Goal: Information Seeking & Learning: Learn about a topic

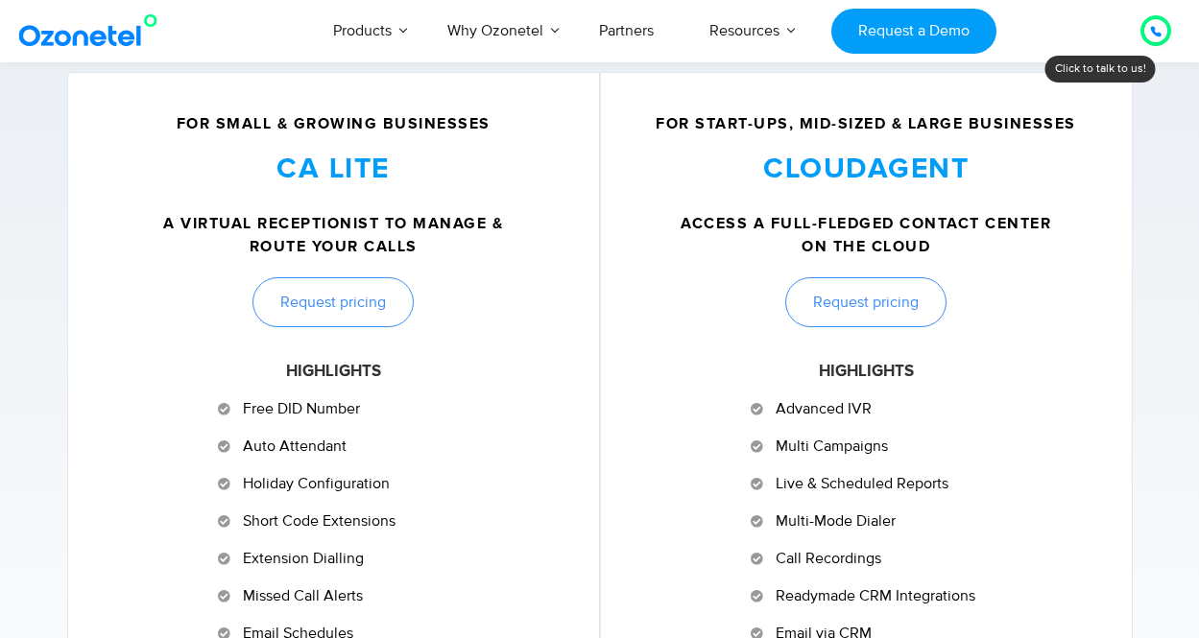
scroll to position [768, 0]
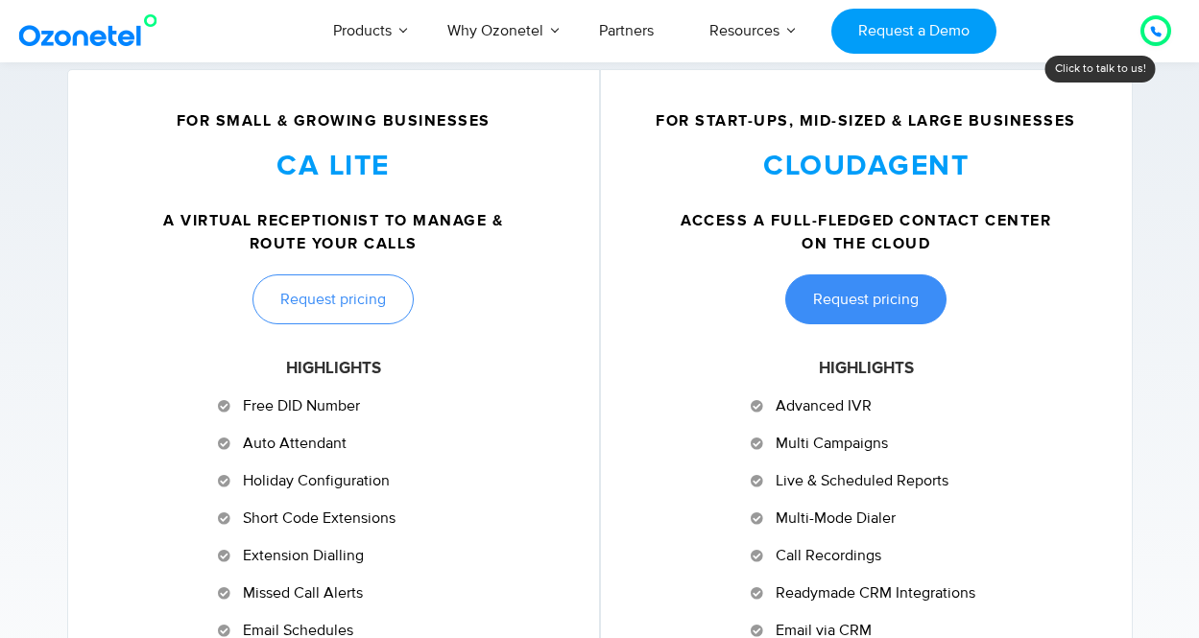
click at [849, 294] on span "Request pricing" at bounding box center [866, 299] width 106 height 15
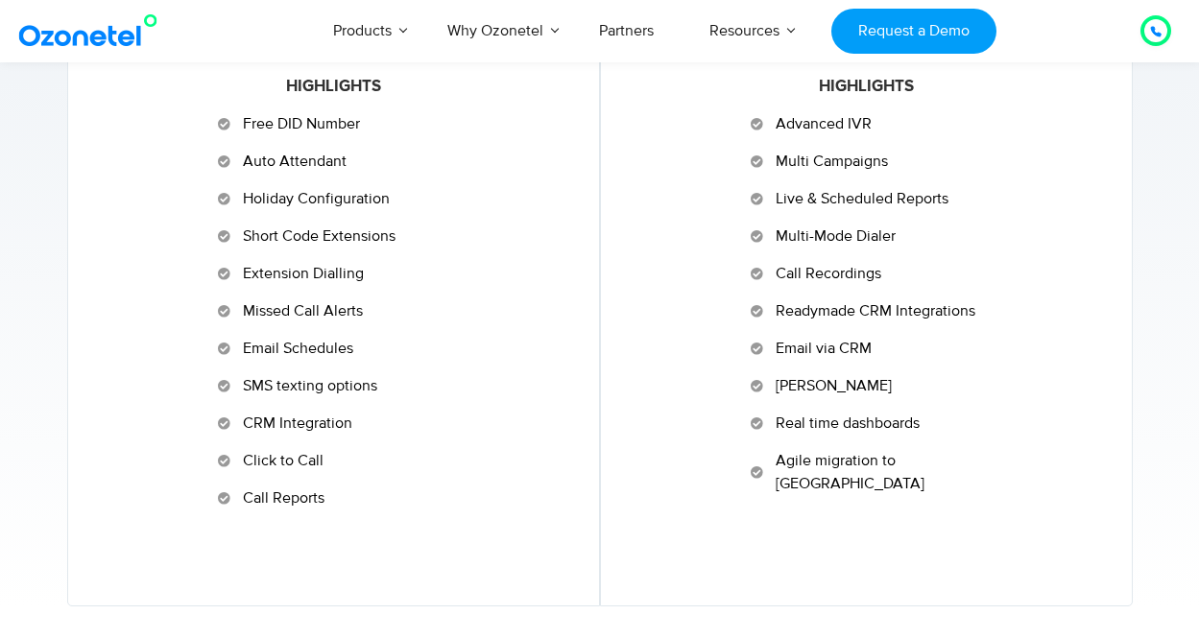
scroll to position [971, 0]
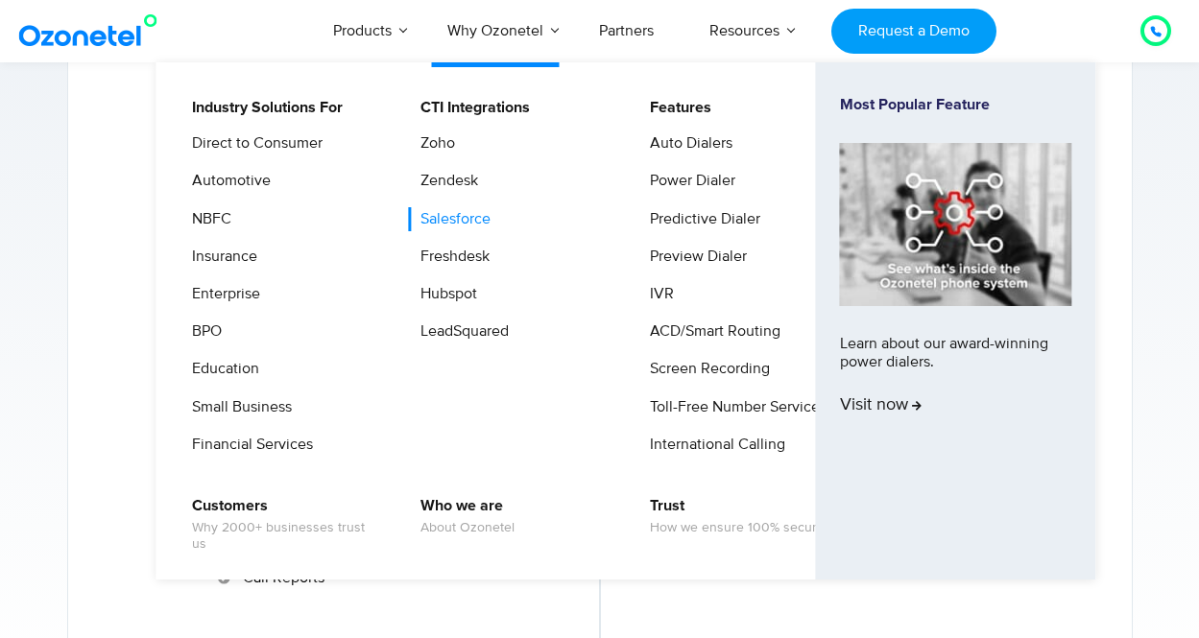
click at [462, 219] on link "Salesforce" at bounding box center [450, 219] width 85 height 24
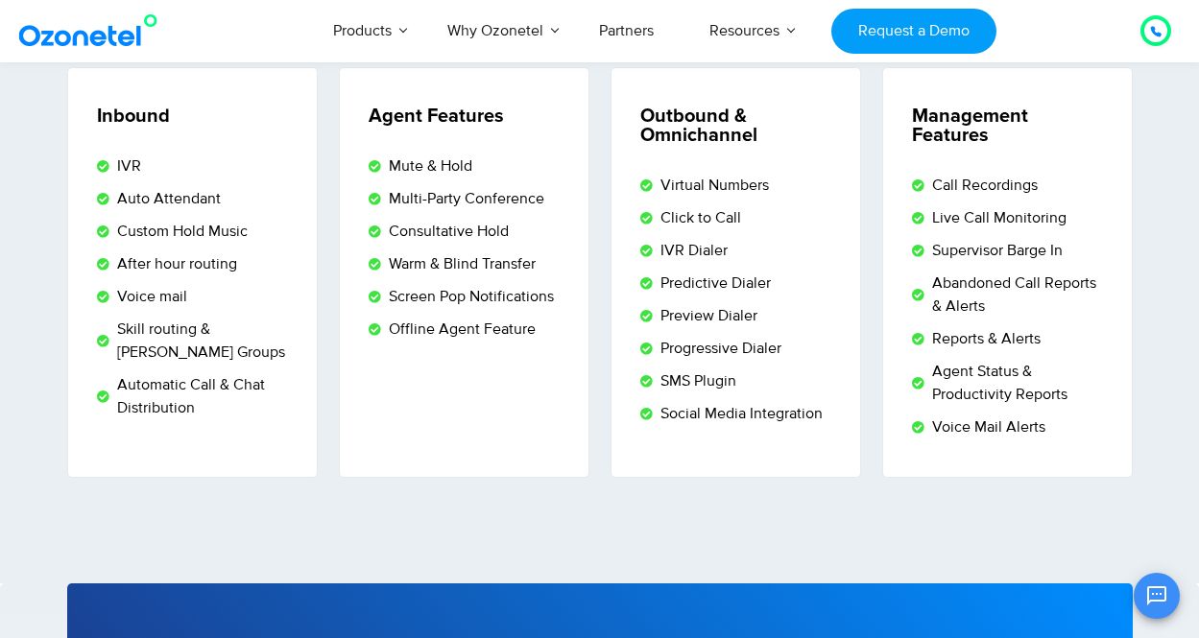
scroll to position [3264, 0]
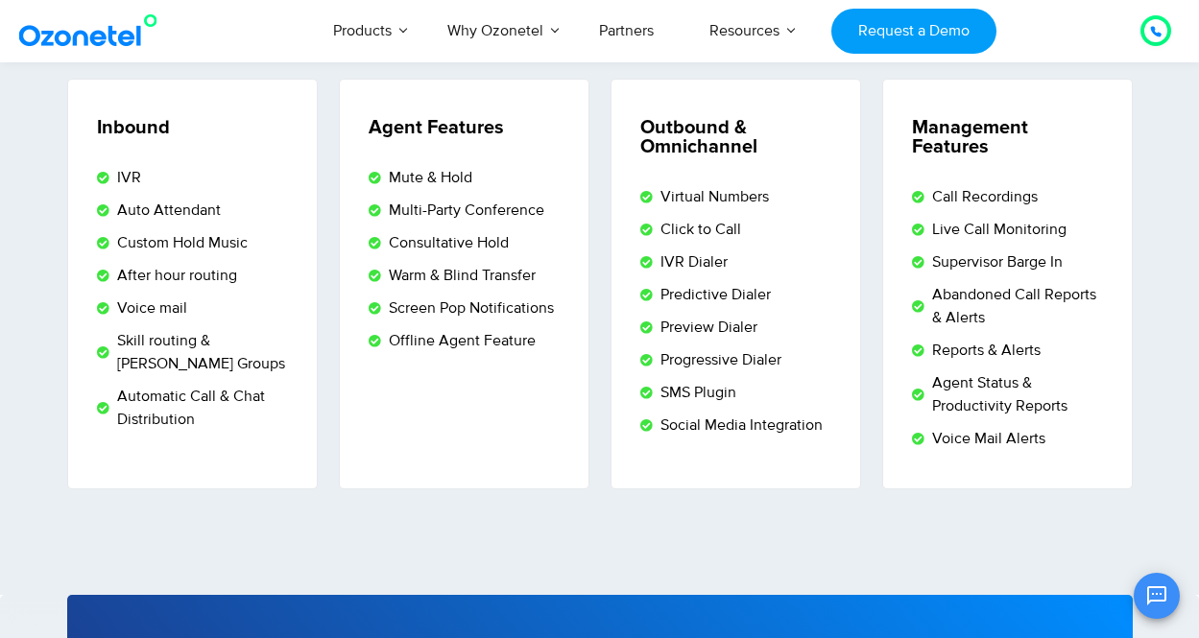
click at [1163, 31] on div at bounding box center [1155, 30] width 23 height 23
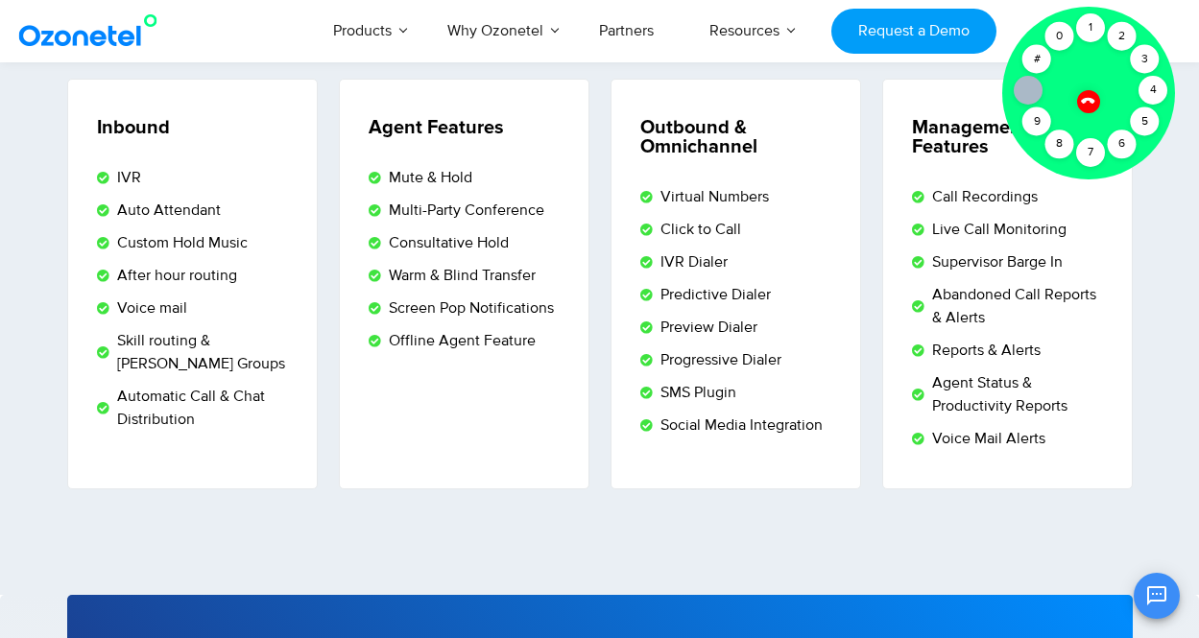
click at [1082, 97] on icon at bounding box center [1088, 100] width 16 height 16
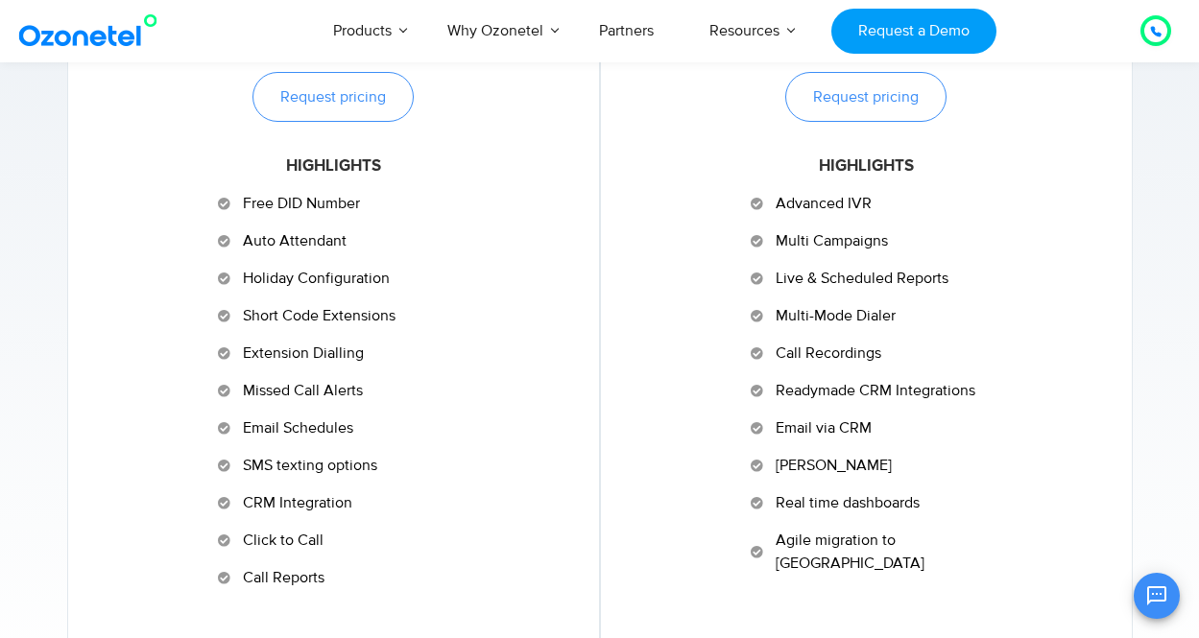
scroll to position [971, 0]
